Goal: Navigation & Orientation: Find specific page/section

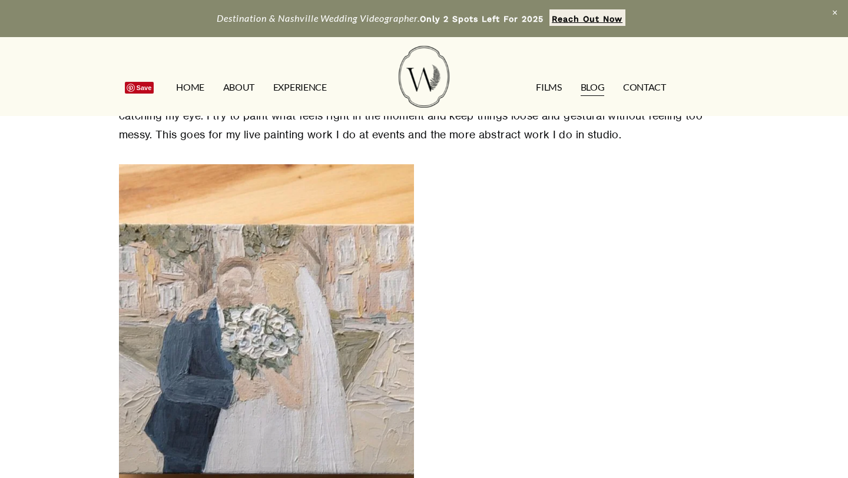
scroll to position [1559, 0]
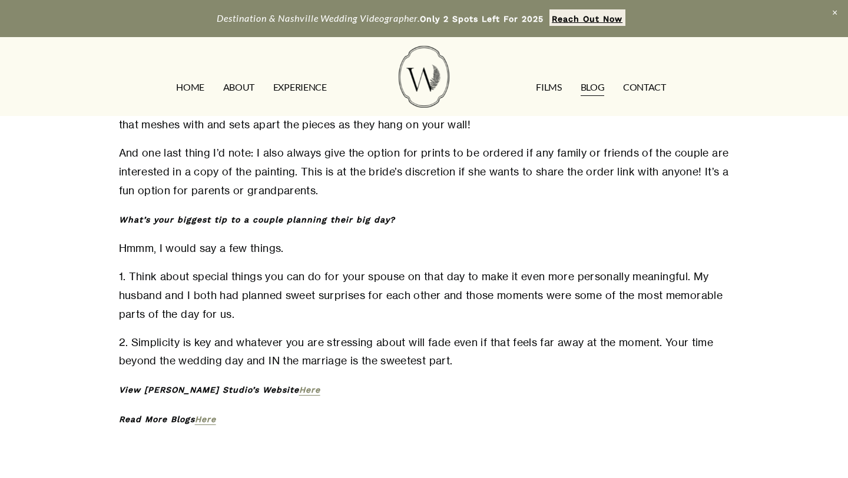
scroll to position [3085, 0]
click at [309, 384] on em "Here" at bounding box center [309, 388] width 21 height 9
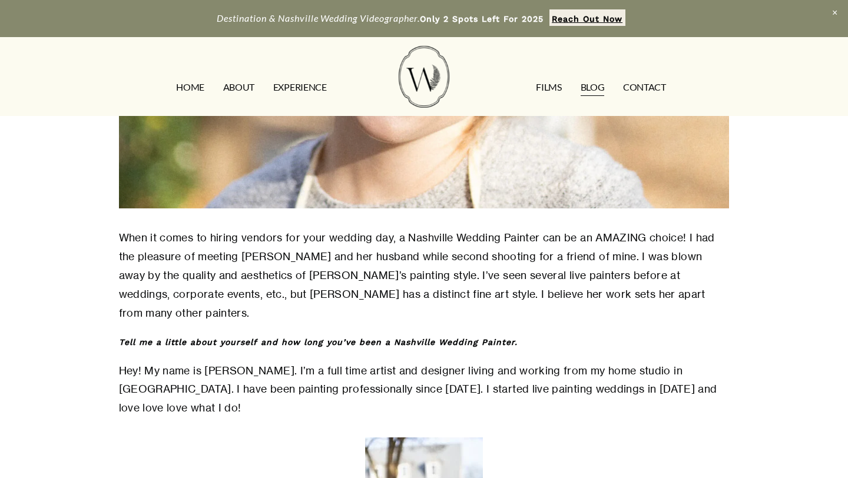
scroll to position [0, 0]
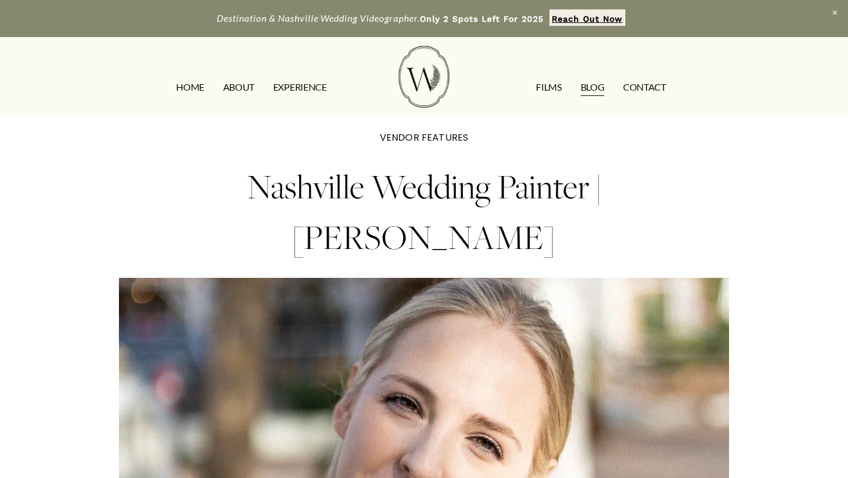
click at [199, 88] on link "HOME" at bounding box center [190, 87] width 28 height 19
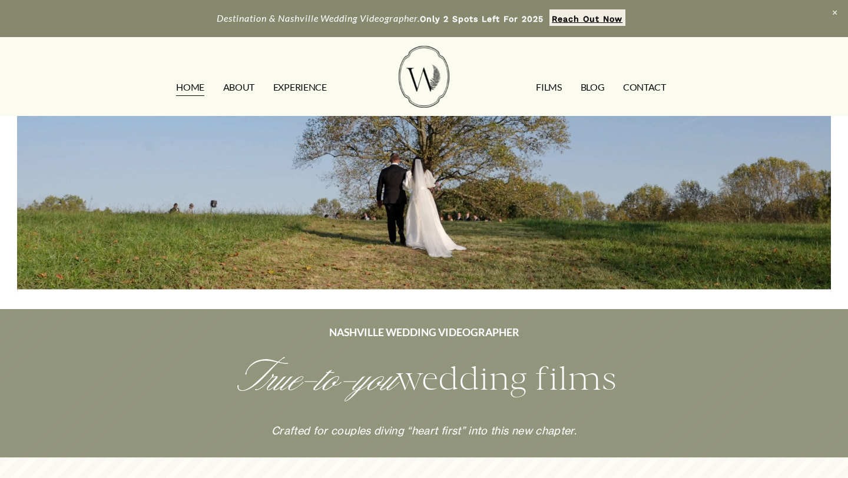
scroll to position [119, 0]
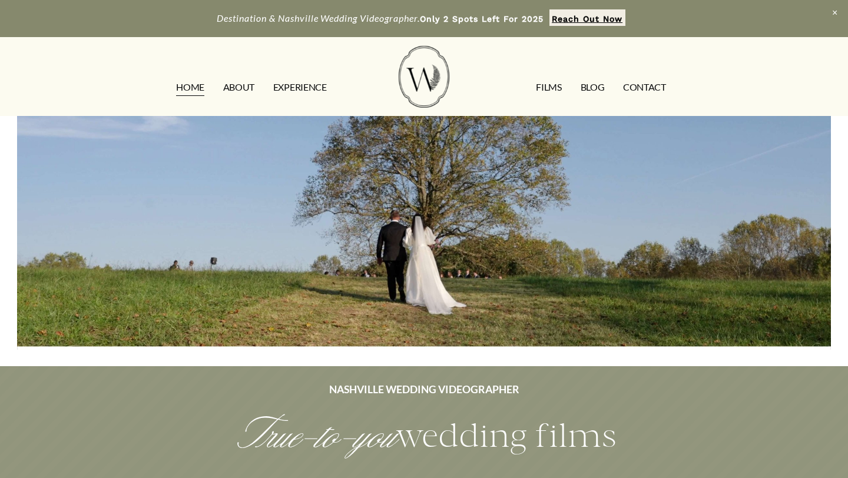
click at [233, 289] on div at bounding box center [424, 174] width 814 height 352
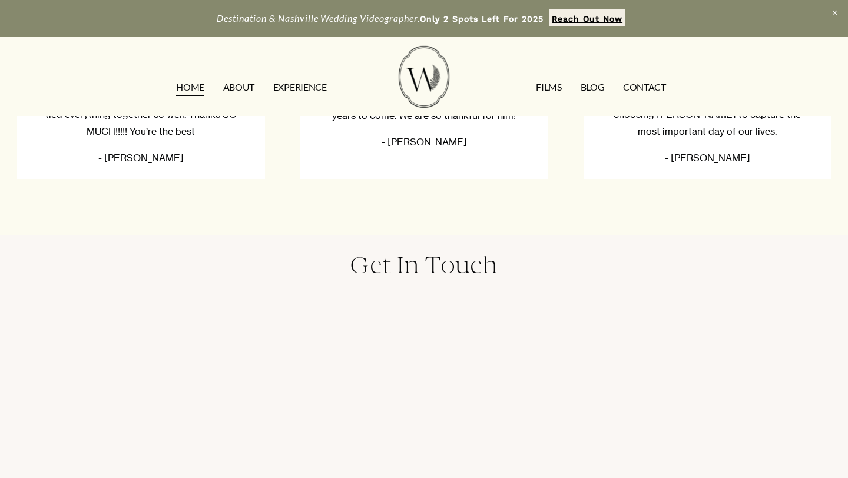
scroll to position [3090, 0]
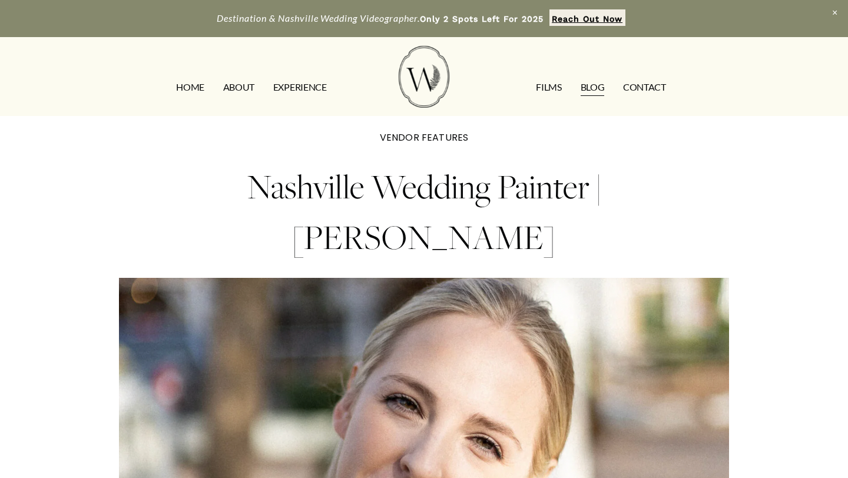
click at [294, 85] on link "EXPERIENCE" at bounding box center [300, 87] width 54 height 19
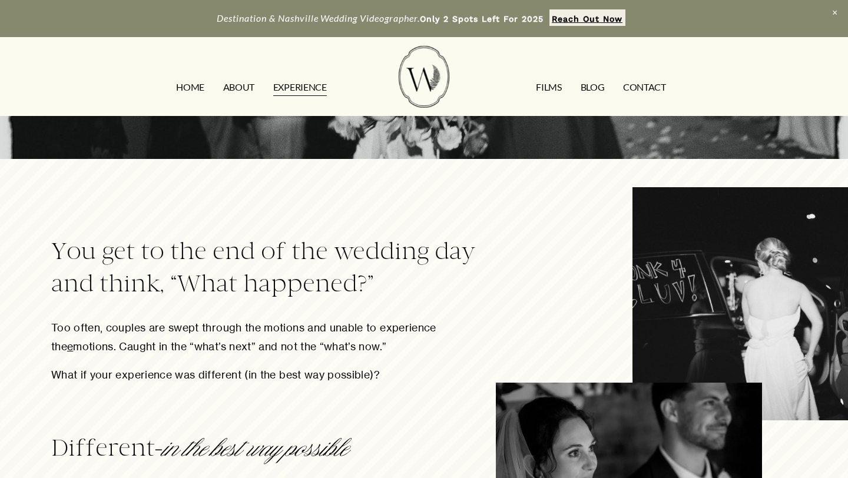
scroll to position [27, 0]
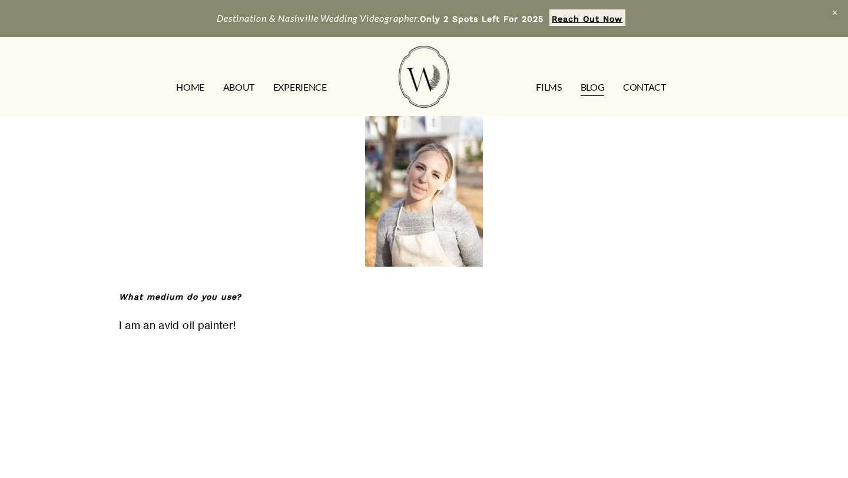
scroll to position [781, 0]
